Goal: Task Accomplishment & Management: Manage account settings

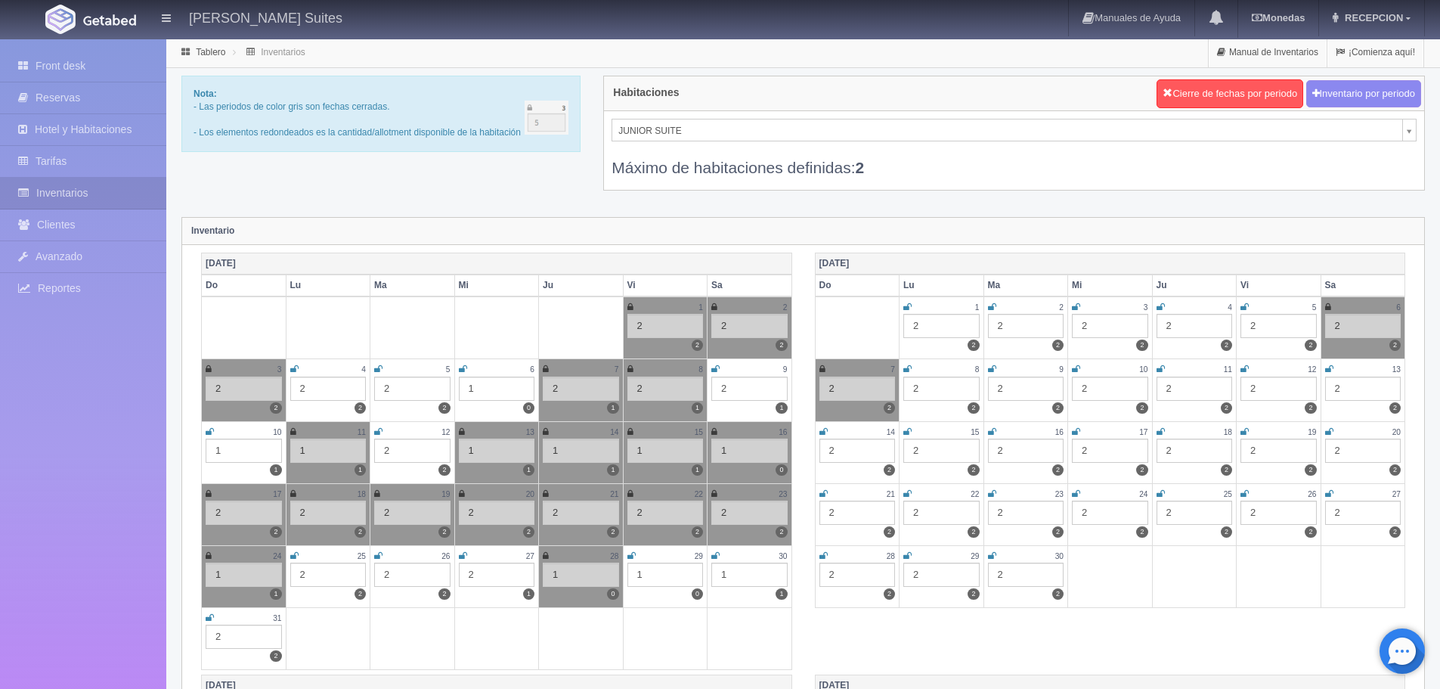
click at [718, 556] on icon at bounding box center [715, 555] width 8 height 9
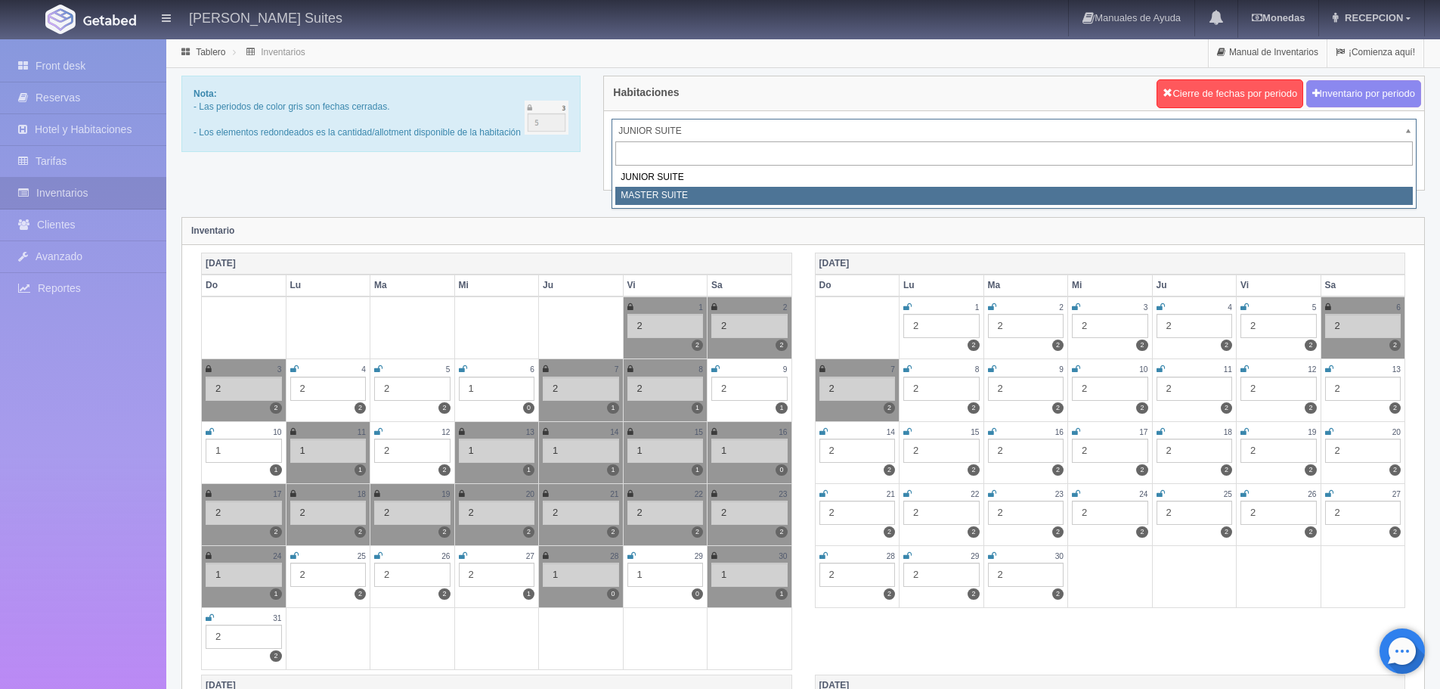
select select "305"
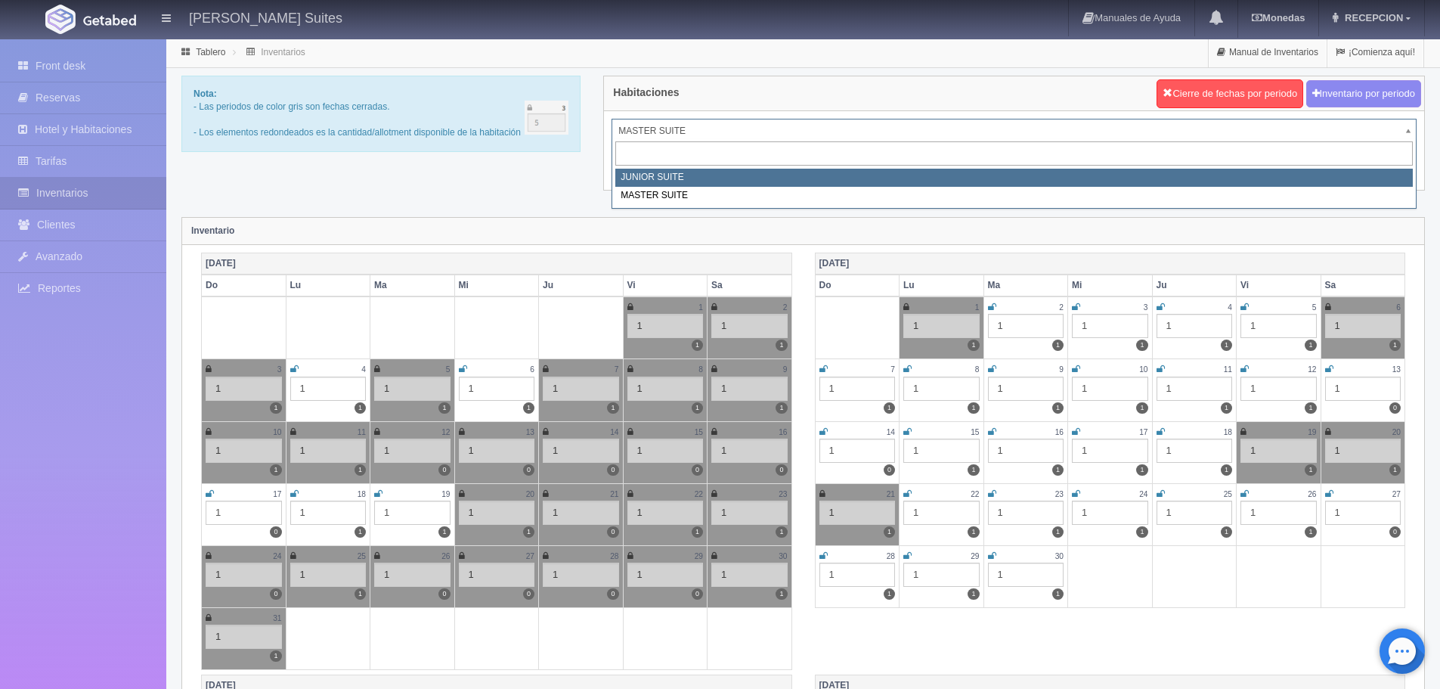
select select "304"
